Goal: Task Accomplishment & Management: Use online tool/utility

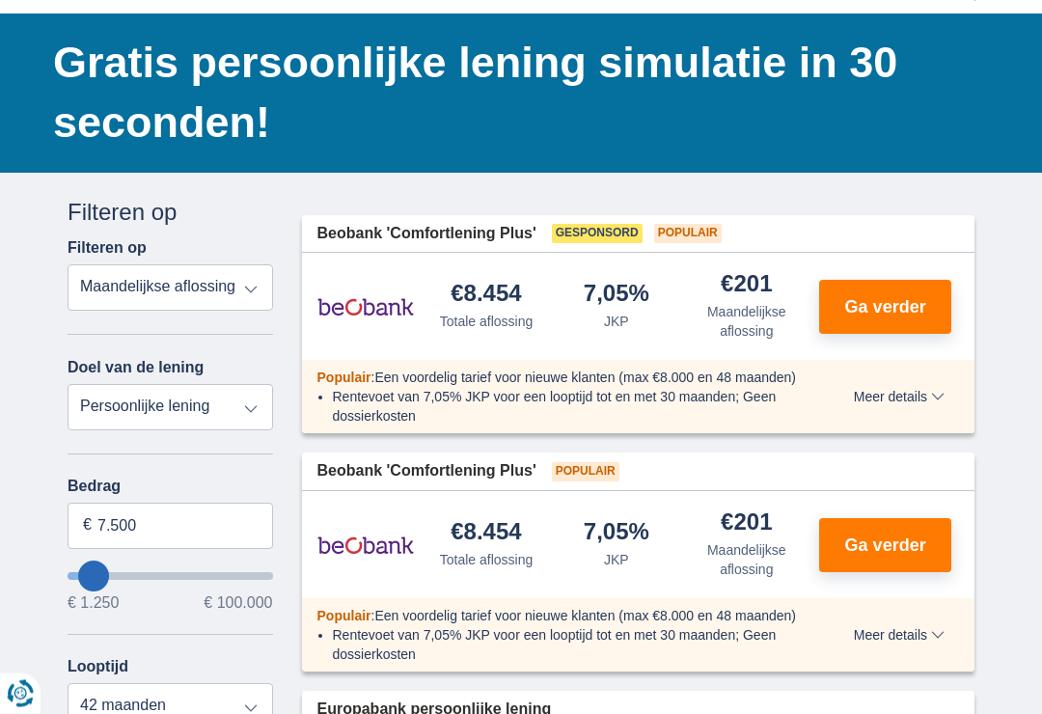
scroll to position [148, 0]
click at [171, 527] on input "7.500" at bounding box center [170, 526] width 205 height 46
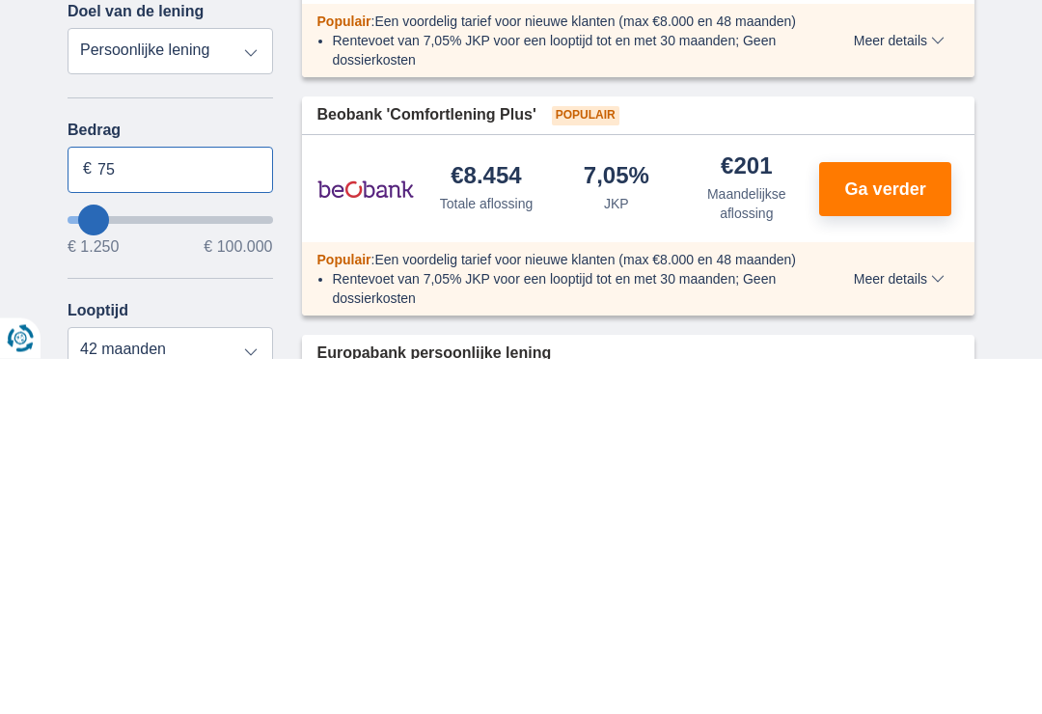
type input "7"
type input "3.300"
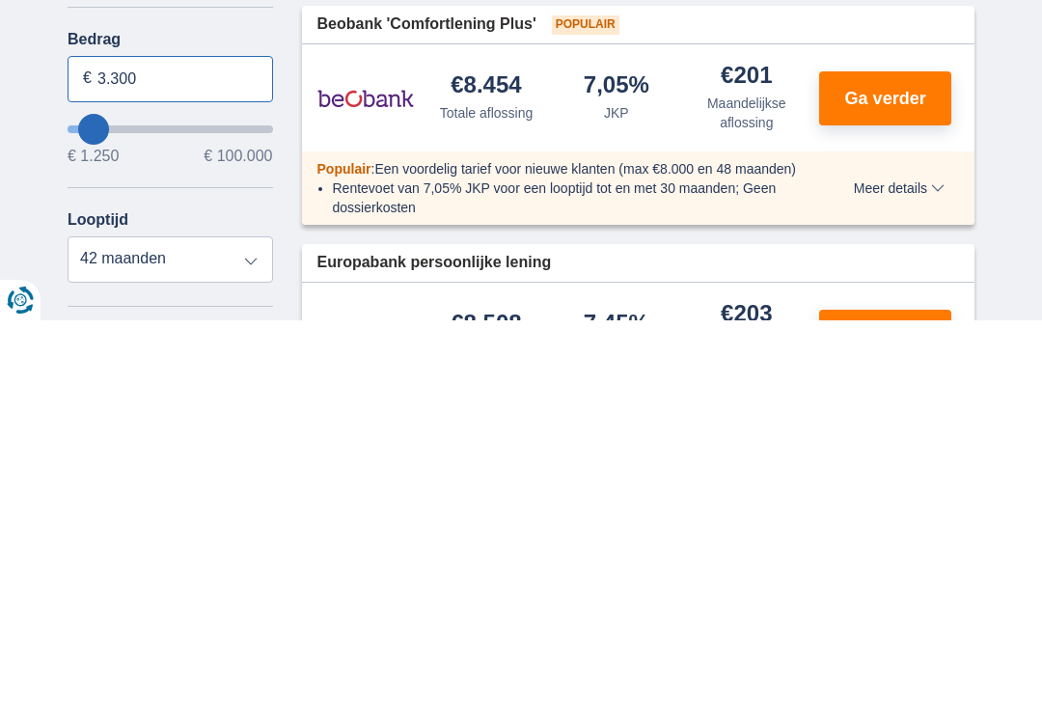
scroll to position [209, 0]
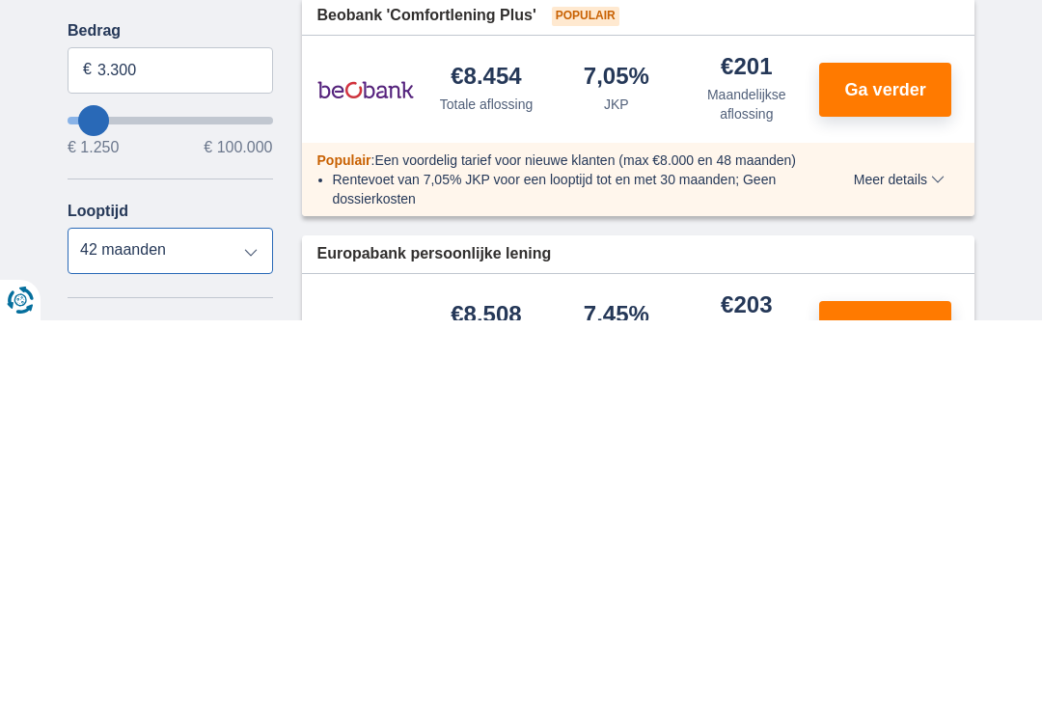
click at [258, 621] on select "12 maanden 18 maanden 24 maanden 30 maanden 36 maanden 42 maanden" at bounding box center [170, 644] width 205 height 46
type input "3250"
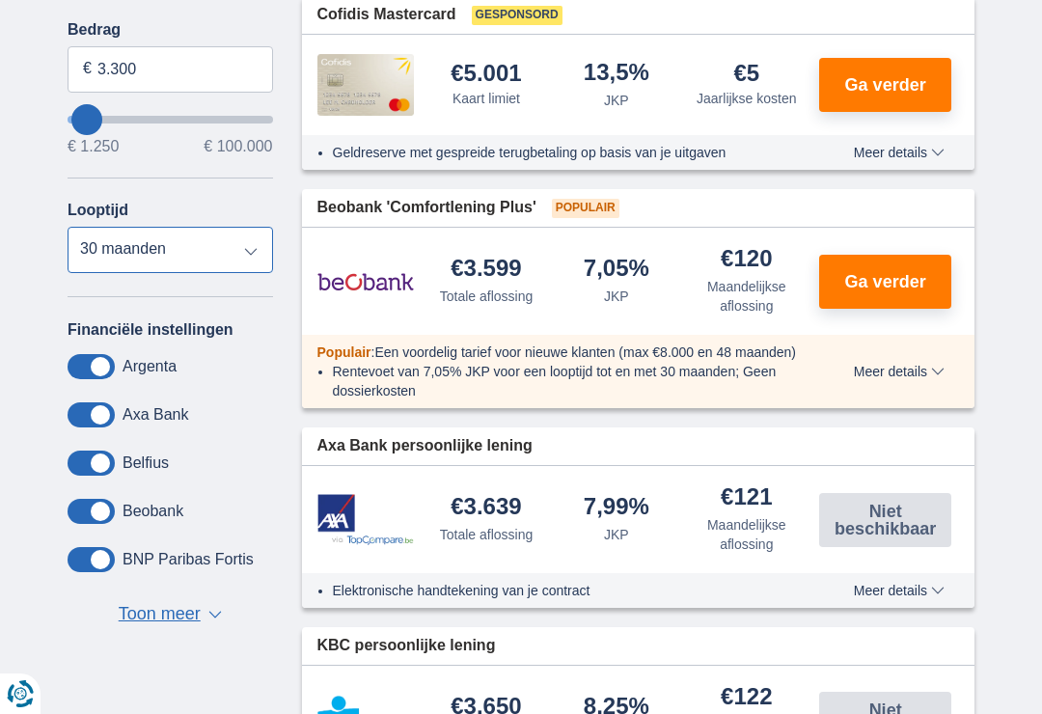
select select "24"
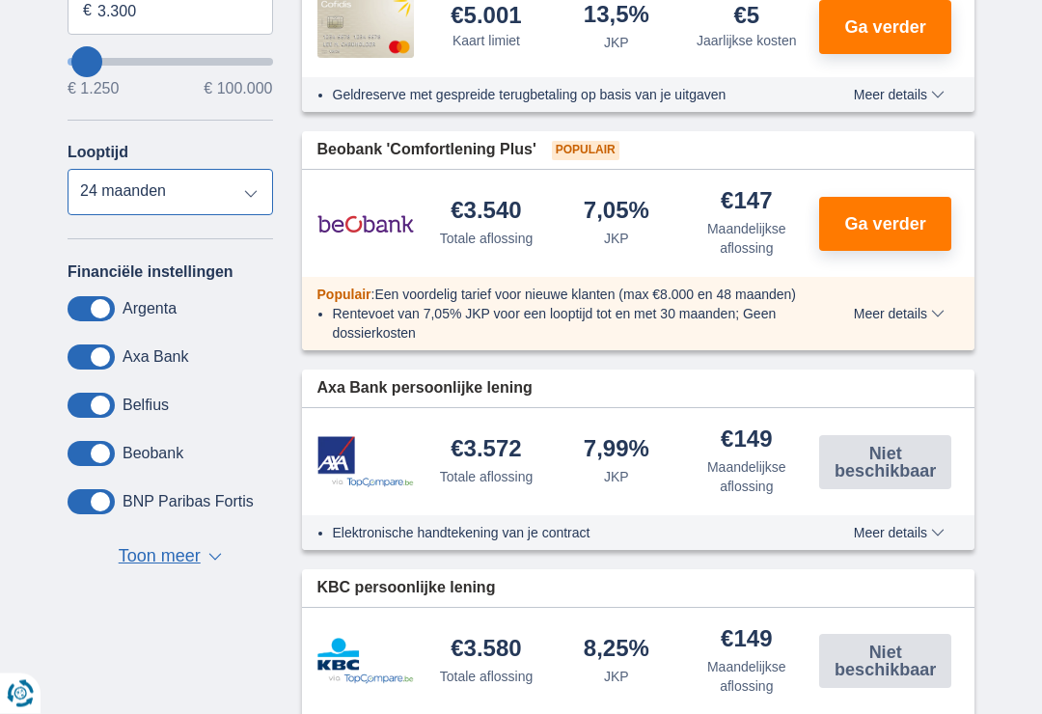
scroll to position [650, 0]
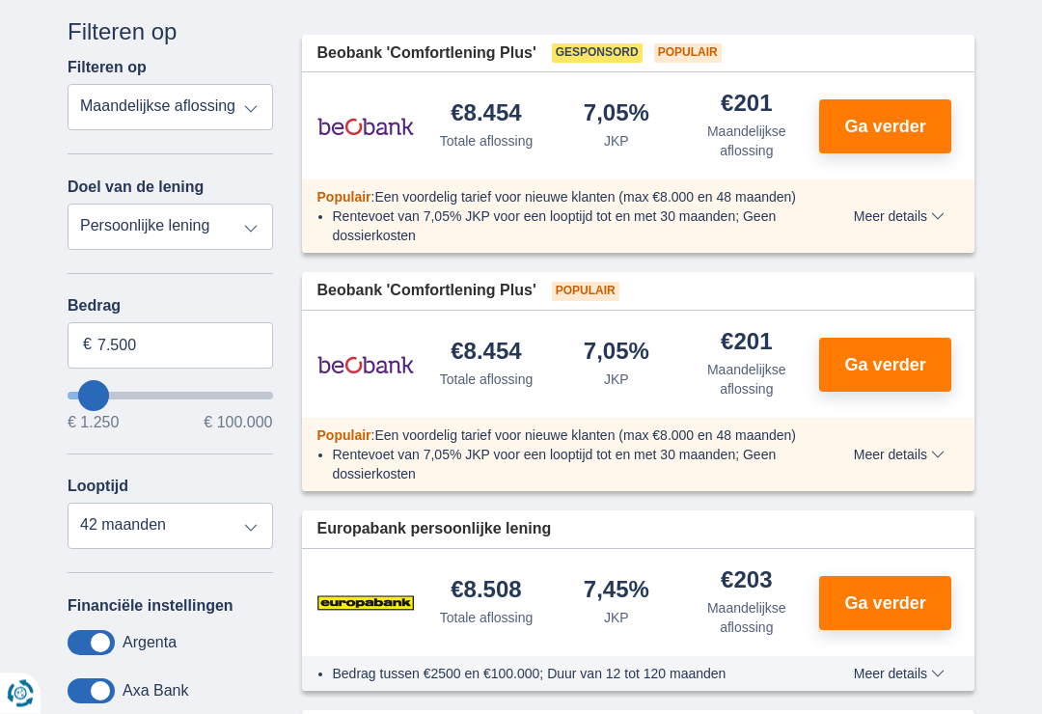
scroll to position [395, 0]
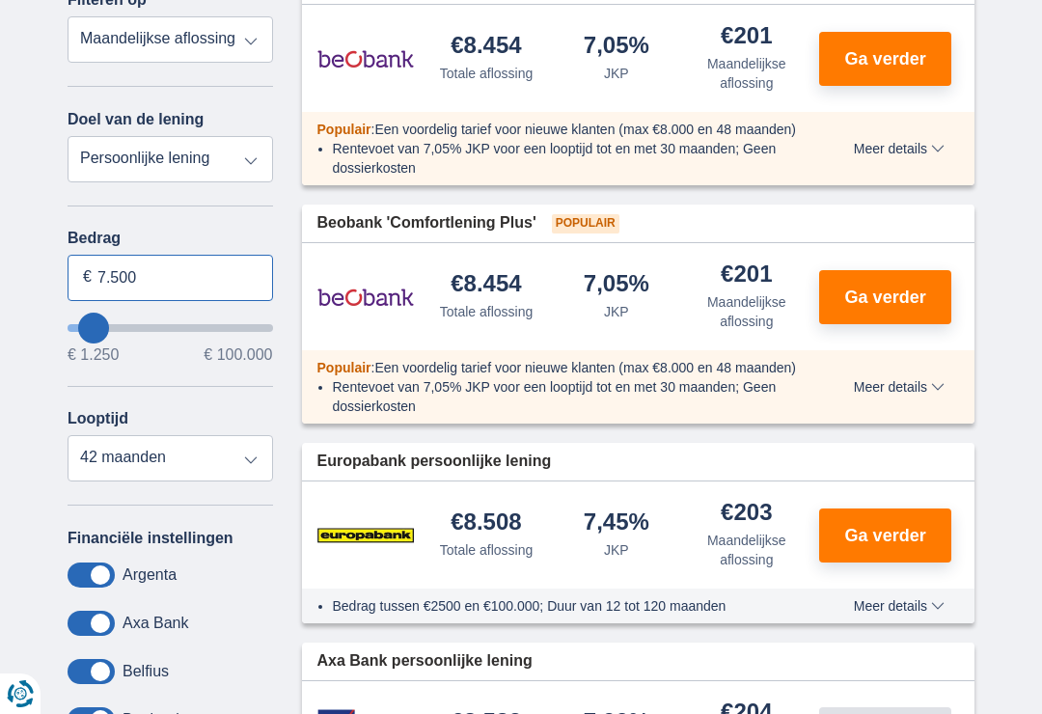
click at [133, 282] on input "7.500" at bounding box center [170, 278] width 205 height 46
type input "7"
type input "3.300"
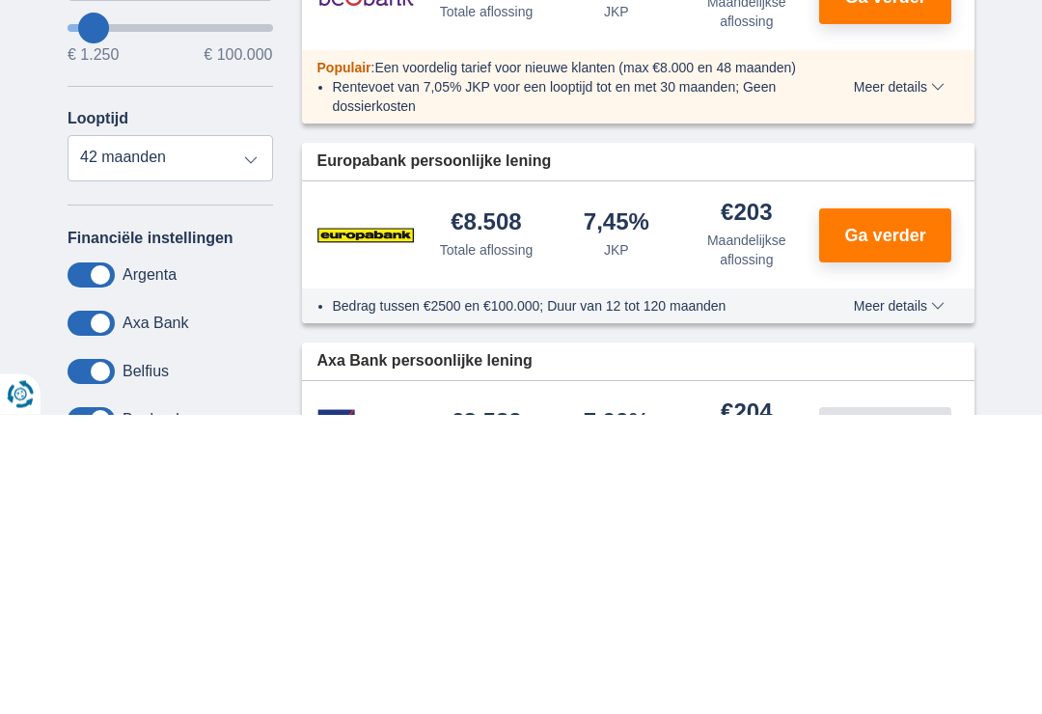
type input "3250"
select select "30"
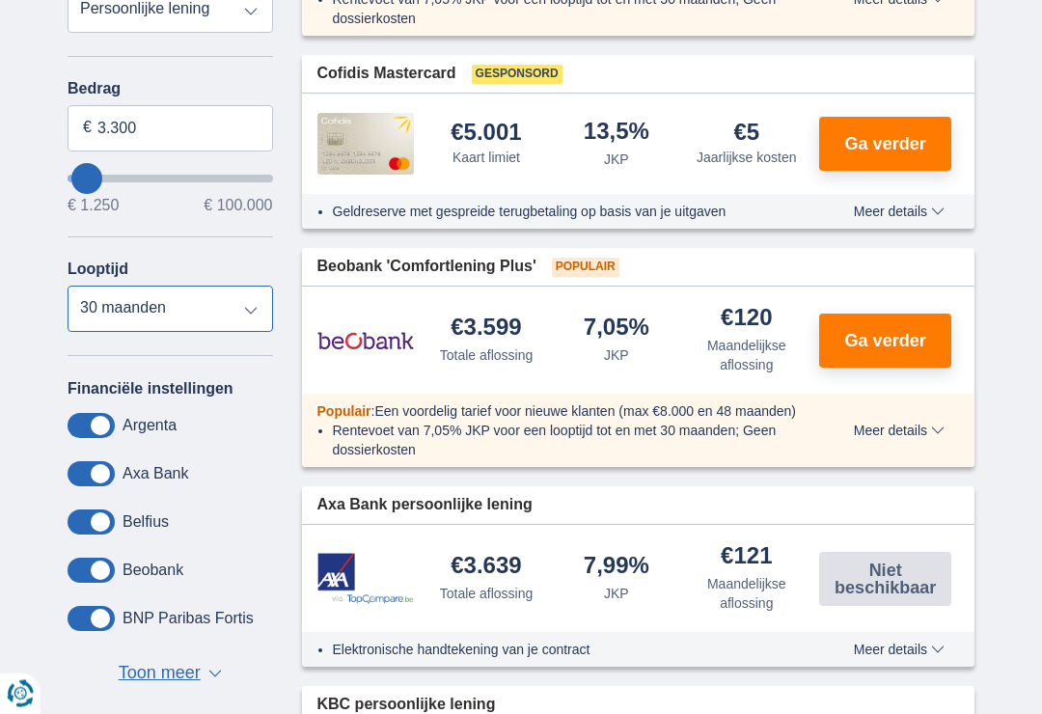
click at [241, 323] on select "12 maanden 18 maanden 24 maanden 30 maanden" at bounding box center [170, 309] width 205 height 46
type input "3250"
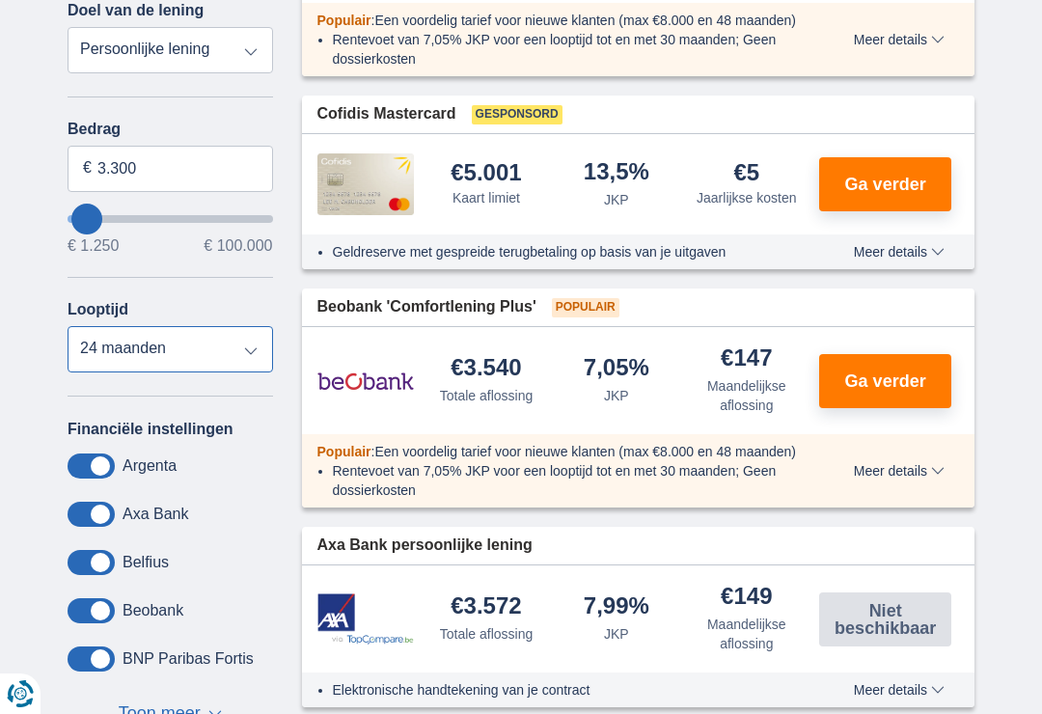
scroll to position [503, 0]
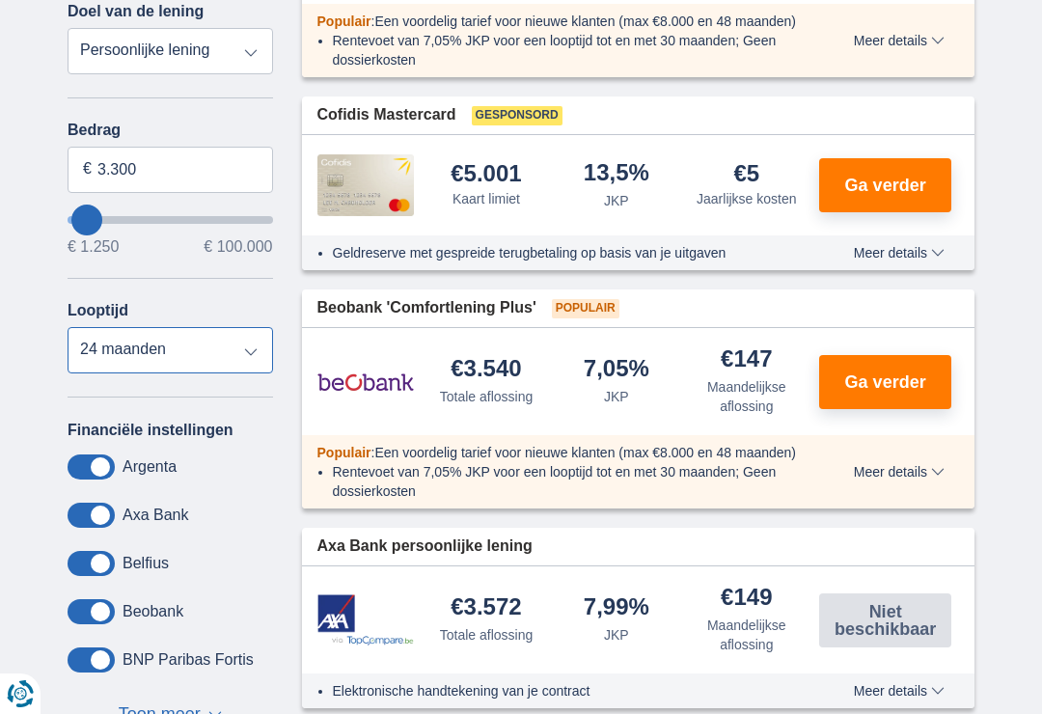
click at [246, 365] on select "12 maanden 18 maanden 24 maanden 30 maanden" at bounding box center [170, 350] width 205 height 46
select select "30"
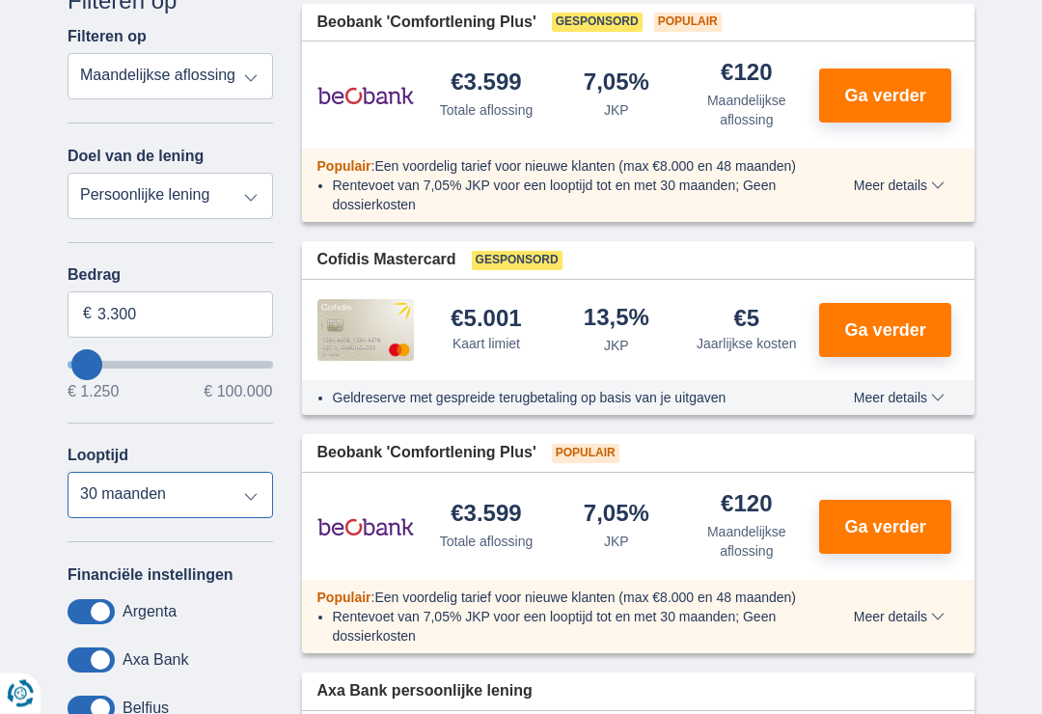
scroll to position [367, 0]
